Goal: Find contact information: Find contact information

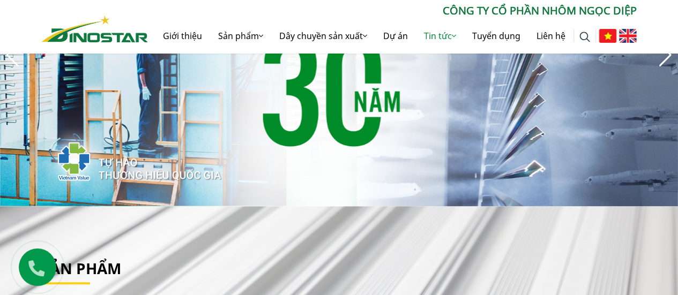
scroll to position [107, 0]
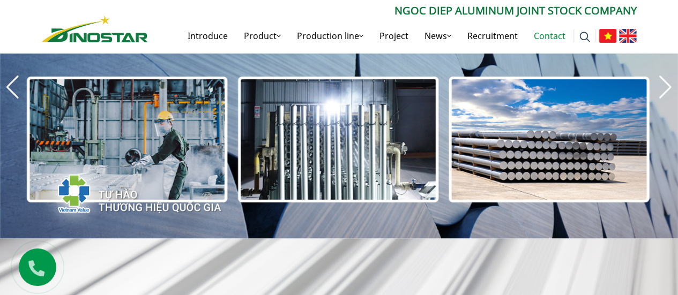
click at [540, 33] on font "Contact" at bounding box center [550, 36] width 32 height 12
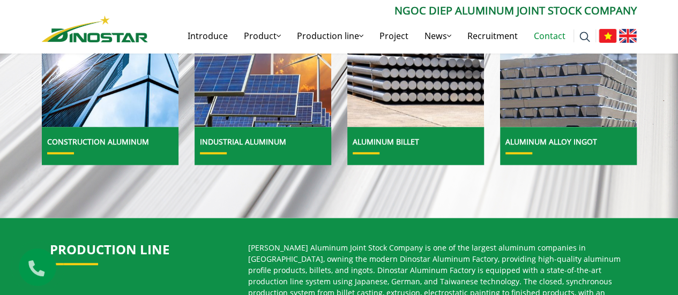
scroll to position [482, 0]
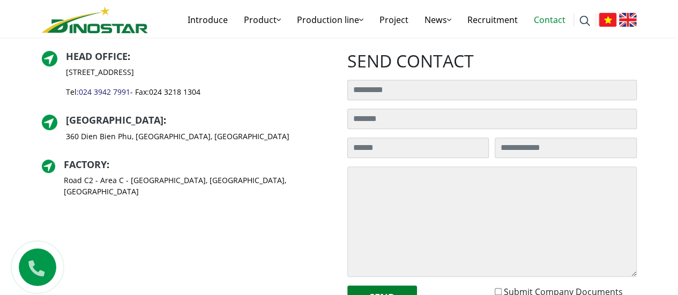
scroll to position [161, 0]
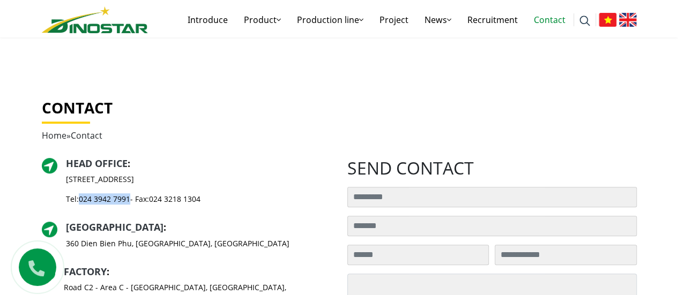
drag, startPoint x: 131, startPoint y: 199, endPoint x: 79, endPoint y: 199, distance: 52.0
click at [79, 199] on p "Tel: [PHONE_NUMBER] - Fax: [PHONE_NUMBER]" at bounding box center [133, 198] width 134 height 11
copy font "024 3942 7991"
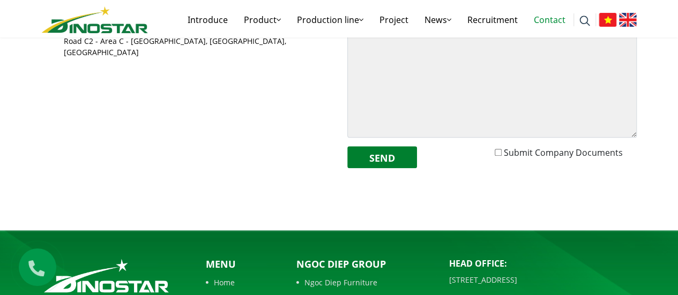
scroll to position [429, 0]
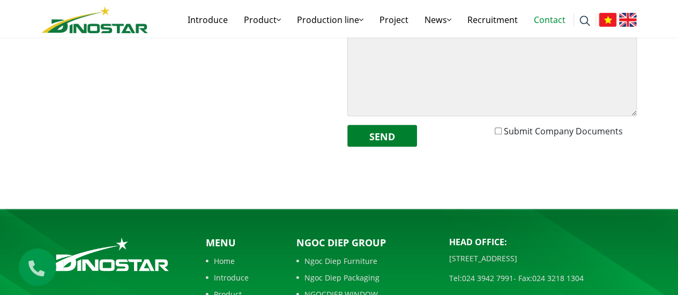
click at [31, 264] on icon at bounding box center [37, 266] width 34 height 34
click at [36, 272] on icon at bounding box center [36, 266] width 27 height 23
click at [41, 267] on icon at bounding box center [35, 266] width 33 height 35
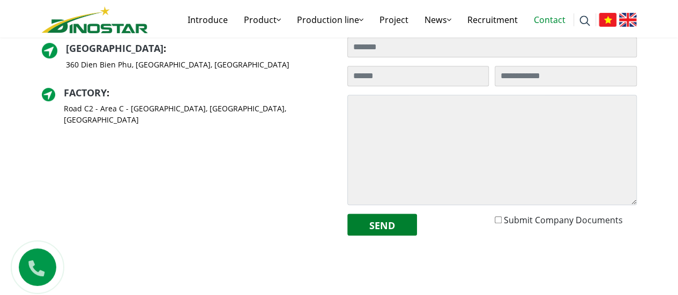
scroll to position [268, 0]
